Goal: Transaction & Acquisition: Download file/media

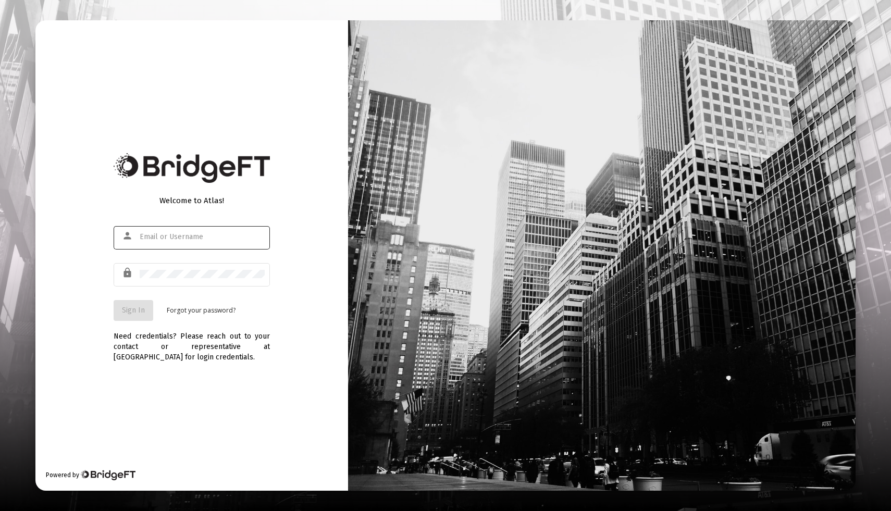
type input "[EMAIL_ADDRESS][DOMAIN_NAME]"
click at [135, 312] on span "Sign In" at bounding box center [133, 310] width 23 height 9
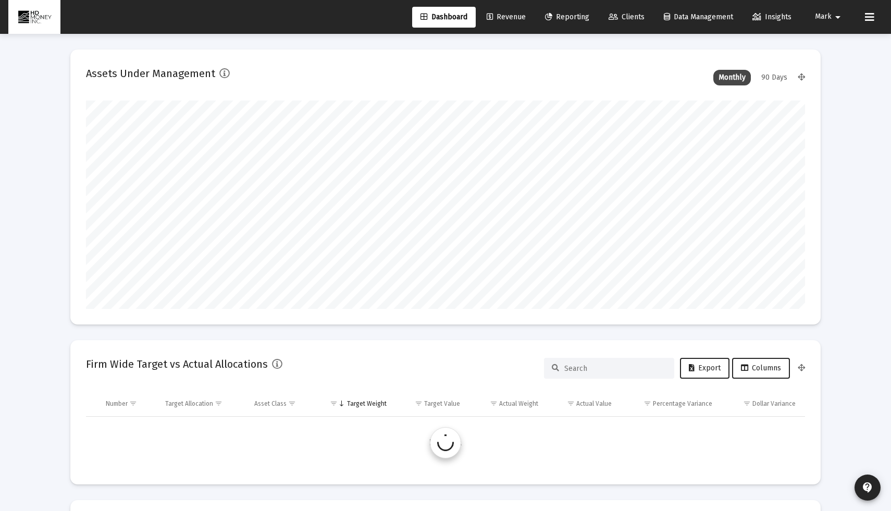
scroll to position [208, 387]
type input "[DATE]"
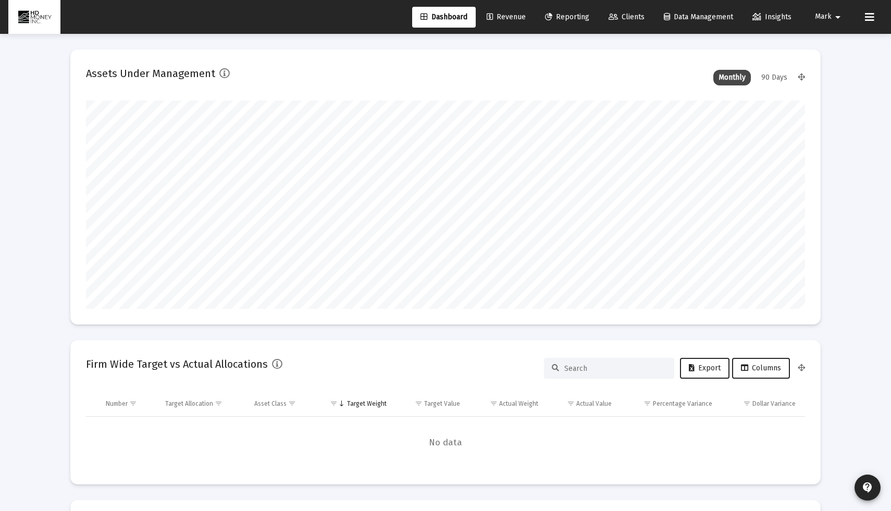
click at [511, 19] on span "Revenue" at bounding box center [506, 17] width 39 height 9
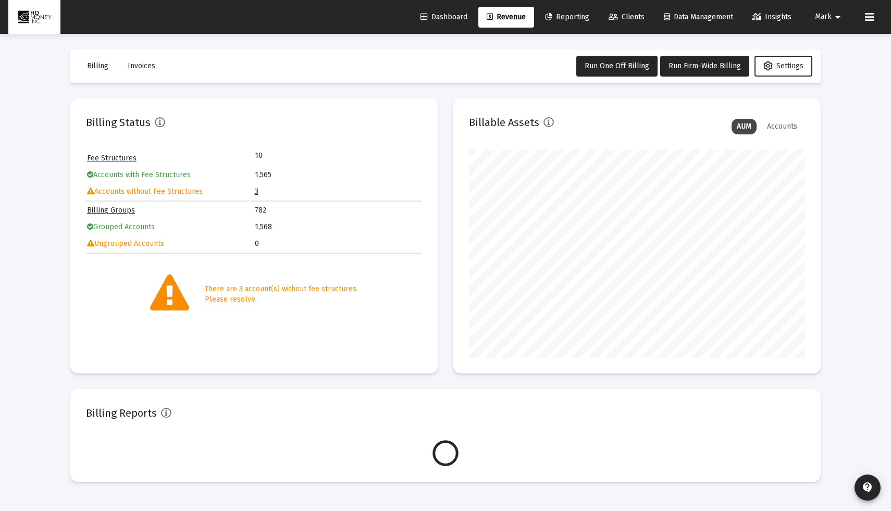
scroll to position [208, 336]
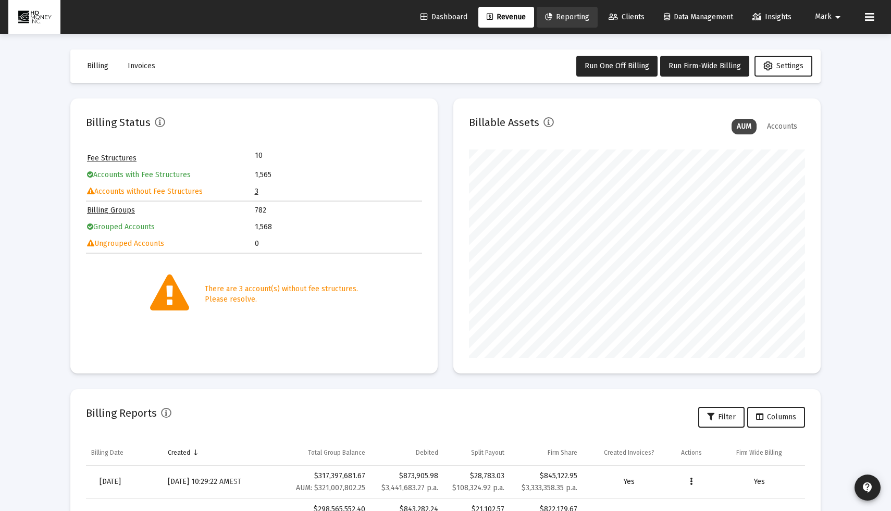
click at [575, 14] on span "Reporting" at bounding box center [567, 17] width 44 height 9
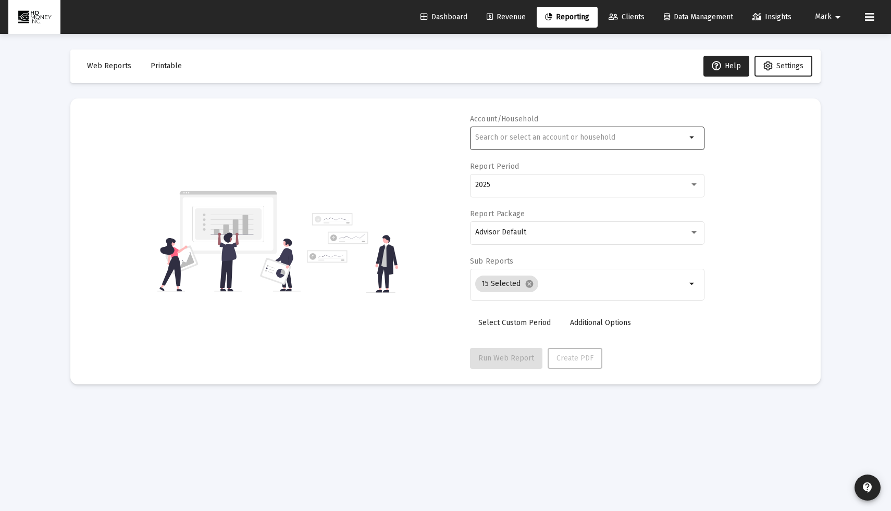
click at [589, 135] on input "text" at bounding box center [580, 137] width 211 height 8
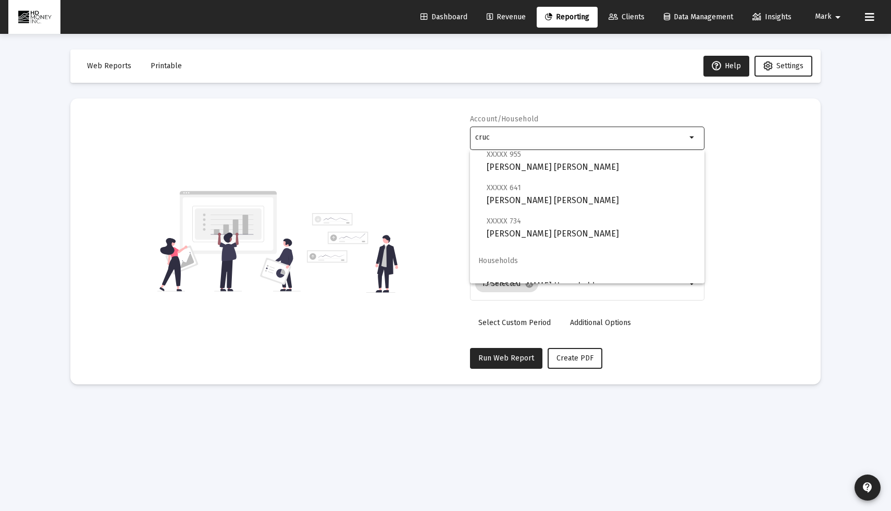
scroll to position [175, 0]
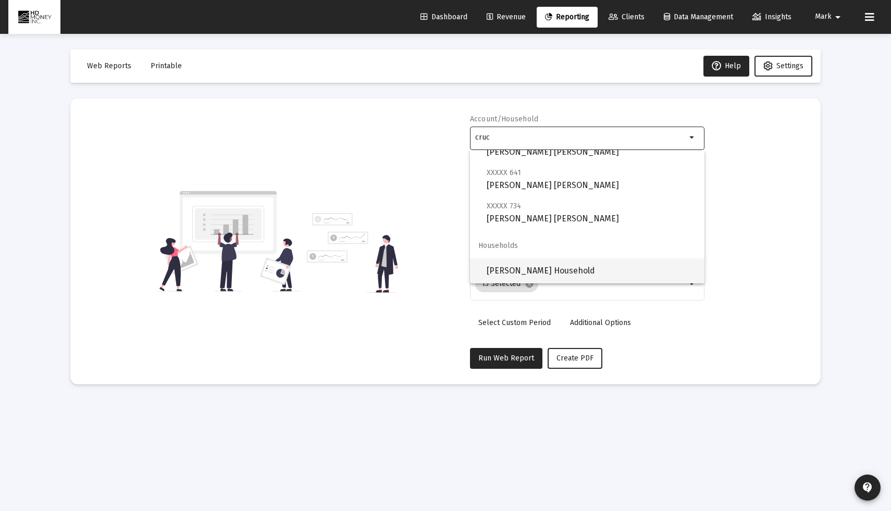
click at [590, 273] on span "[PERSON_NAME] Household" at bounding box center [591, 270] width 209 height 25
type input "[PERSON_NAME] Household"
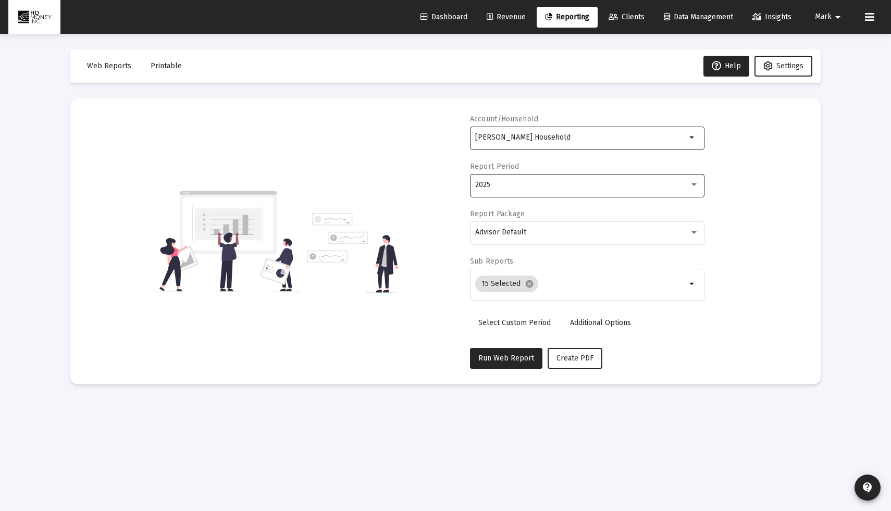
click at [591, 194] on div "2025" at bounding box center [587, 185] width 224 height 26
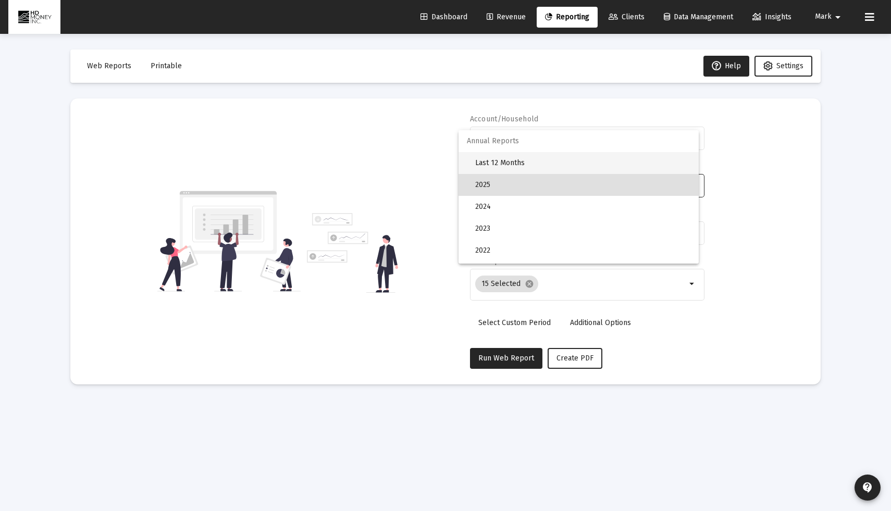
click at [588, 162] on span "Last 12 Months" at bounding box center [582, 163] width 215 height 22
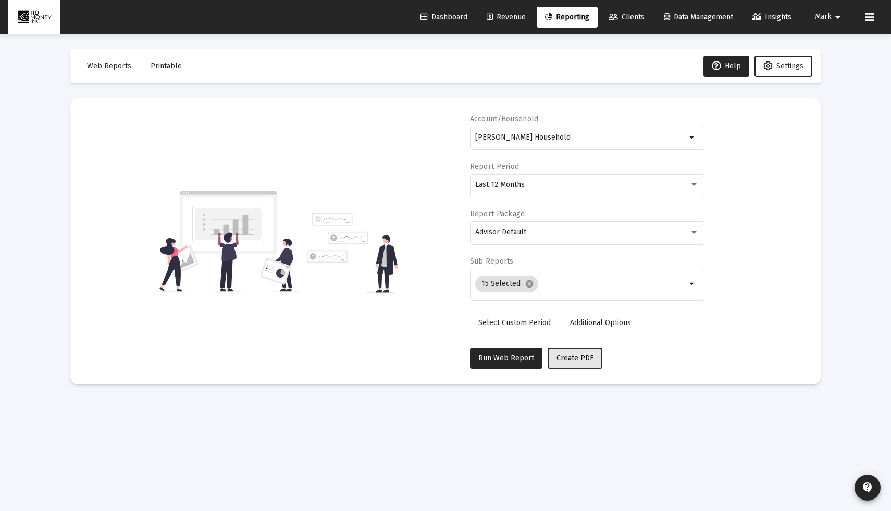
click at [566, 355] on span "Create PDF" at bounding box center [575, 358] width 37 height 9
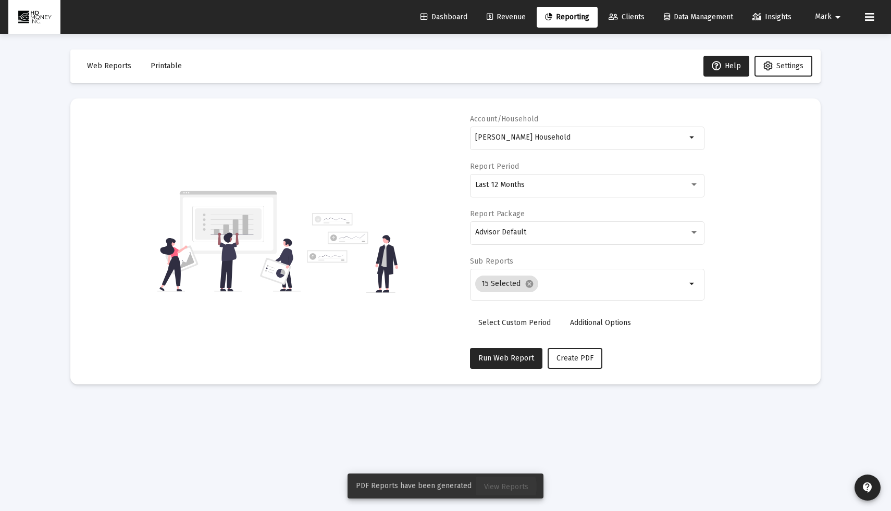
click at [494, 487] on span "View Reports" at bounding box center [506, 487] width 44 height 9
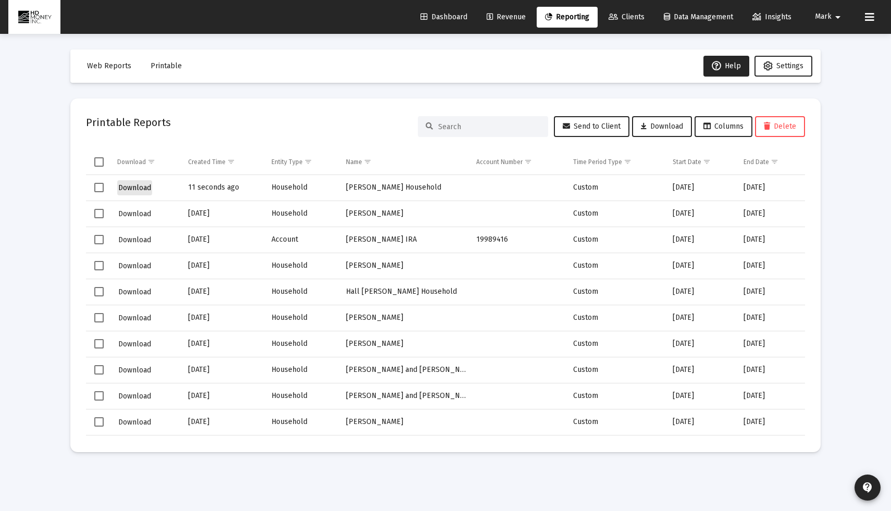
click at [130, 184] on span "Download" at bounding box center [134, 187] width 33 height 9
